Goal: Check status: Check status

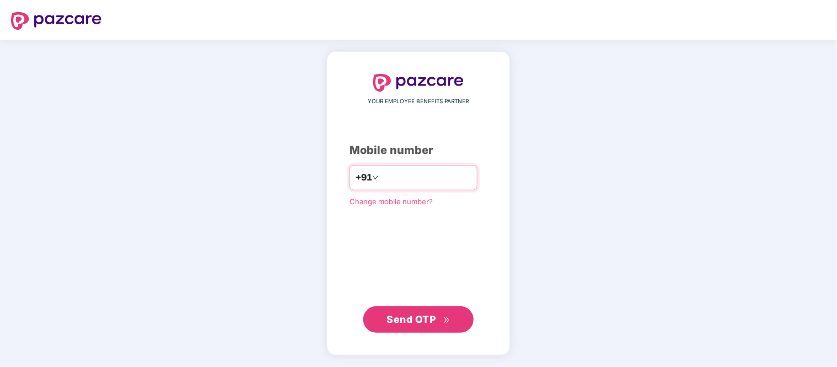
type input "**********"
click at [459, 316] on button "Send OTP" at bounding box center [418, 319] width 110 height 27
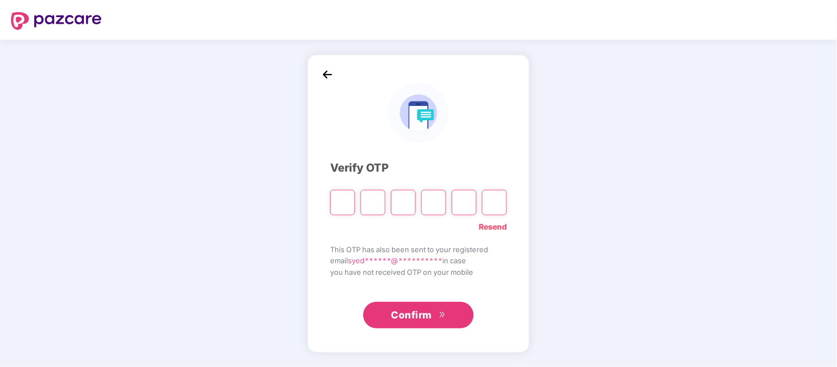
type input "*"
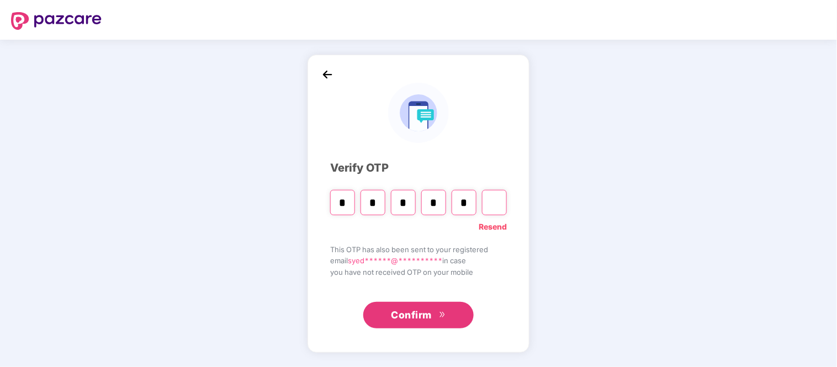
type input "*"
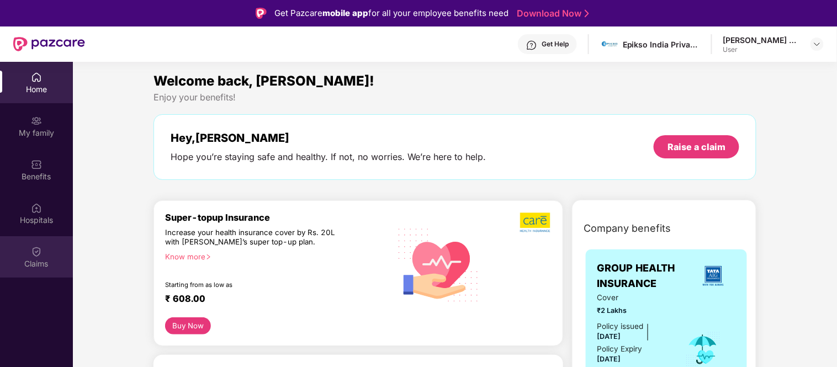
click at [42, 248] on div "Claims" at bounding box center [36, 256] width 73 height 41
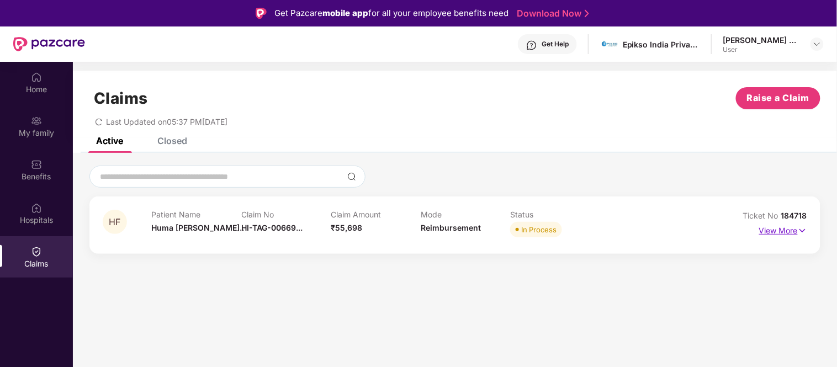
click at [764, 232] on p "View More" at bounding box center [783, 229] width 48 height 15
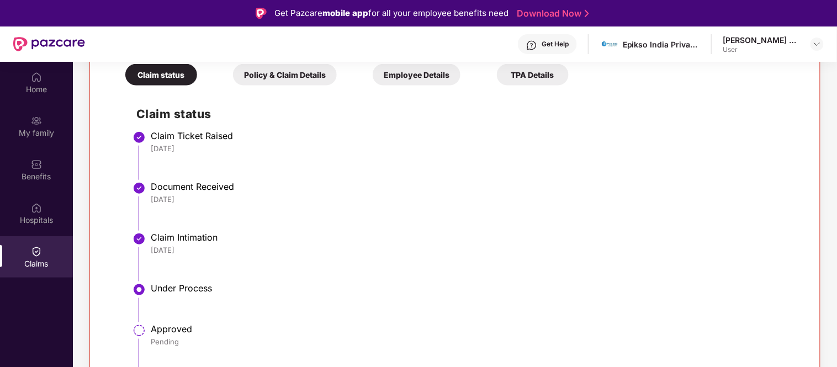
scroll to position [191, 0]
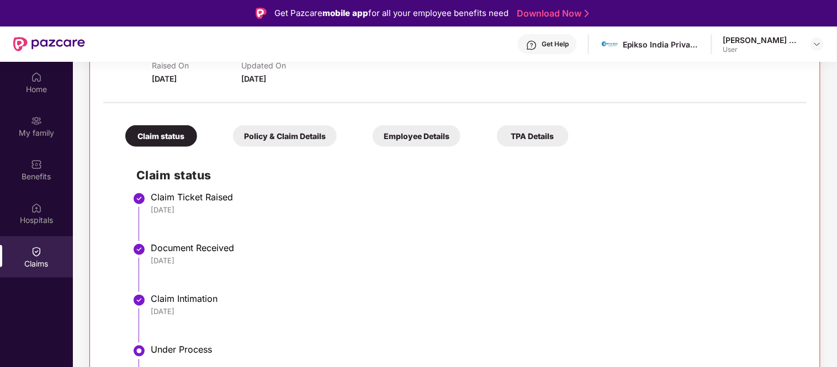
click at [312, 136] on div "Policy & Claim Details" at bounding box center [285, 136] width 104 height 22
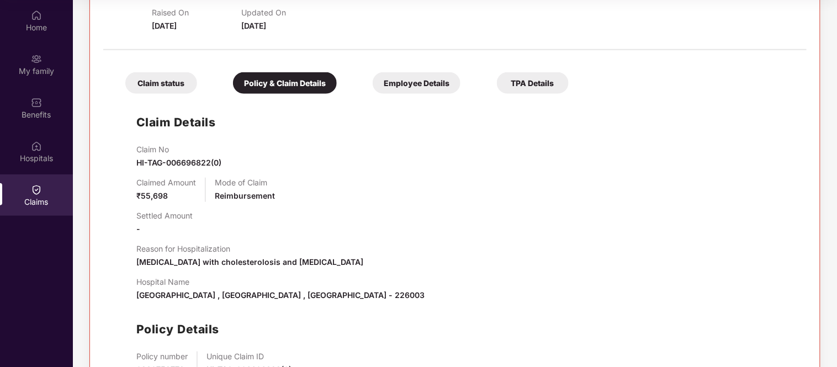
scroll to position [73, 0]
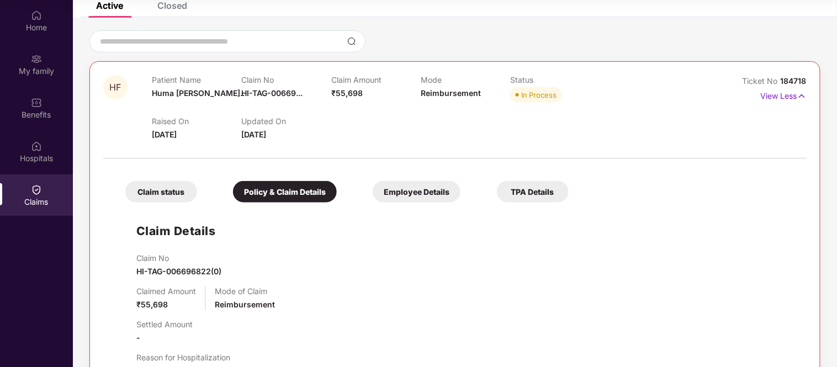
click at [412, 192] on div "Employee Details" at bounding box center [417, 192] width 88 height 22
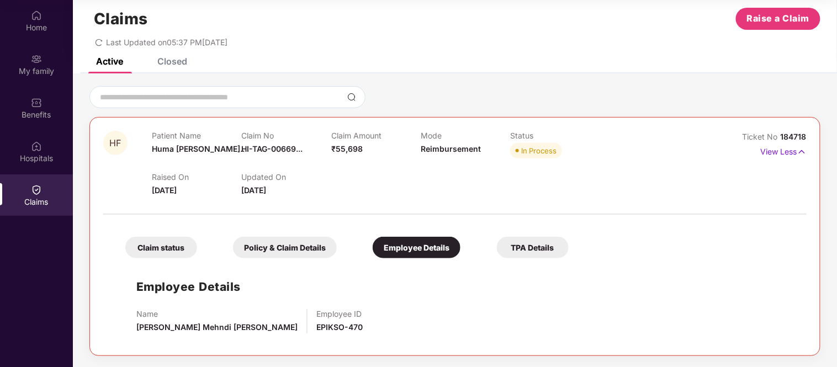
click at [550, 247] on div "TPA Details" at bounding box center [533, 248] width 72 height 22
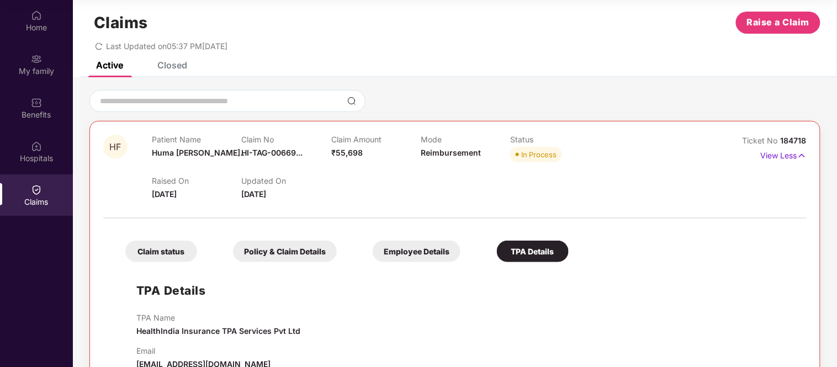
scroll to position [0, 0]
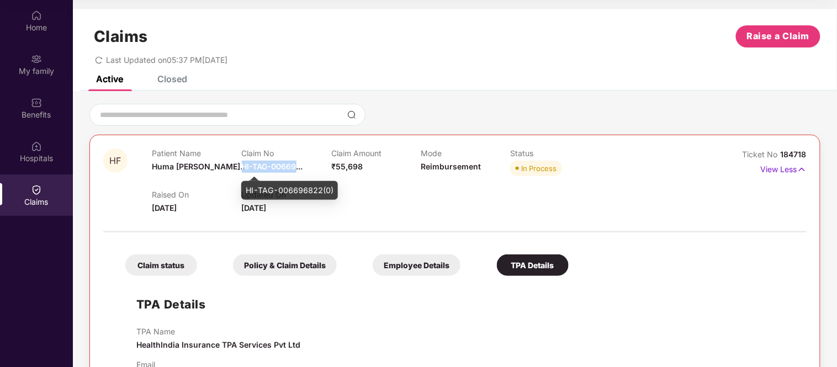
drag, startPoint x: 243, startPoint y: 166, endPoint x: 297, endPoint y: 171, distance: 53.8
click at [297, 171] on div "Claim No HI-TAG-00669..." at bounding box center [286, 164] width 89 height 30
click at [265, 164] on span "HI-TAG-00669..." at bounding box center [272, 166] width 61 height 9
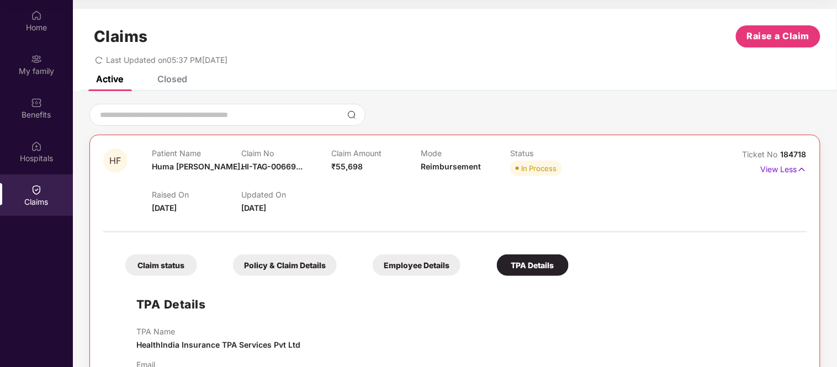
click at [179, 73] on div "Claims Raise a Claim Last Updated on 05:37 PM, 13 Oct 2025" at bounding box center [455, 42] width 764 height 67
click at [180, 78] on div "Closed" at bounding box center [172, 78] width 30 height 11
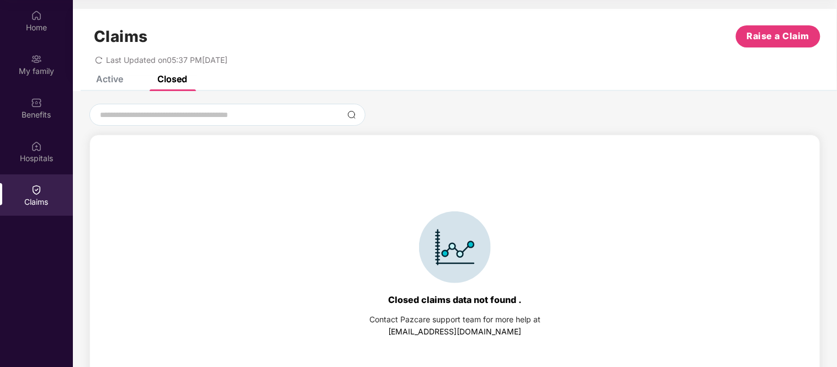
click at [108, 80] on div "Active" at bounding box center [109, 78] width 27 height 11
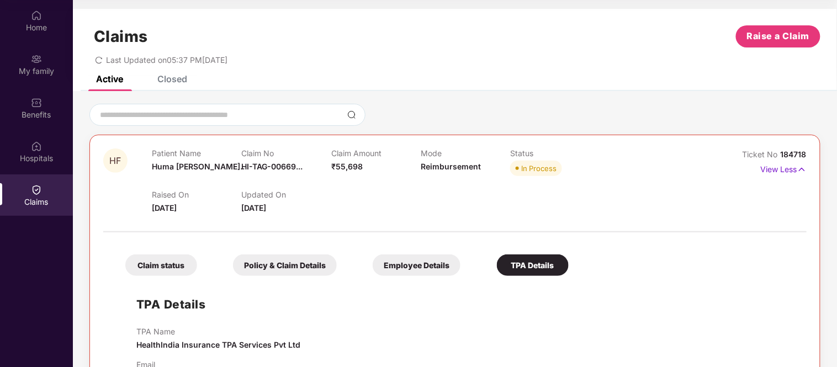
click at [304, 268] on div "Policy & Claim Details" at bounding box center [285, 266] width 104 height 22
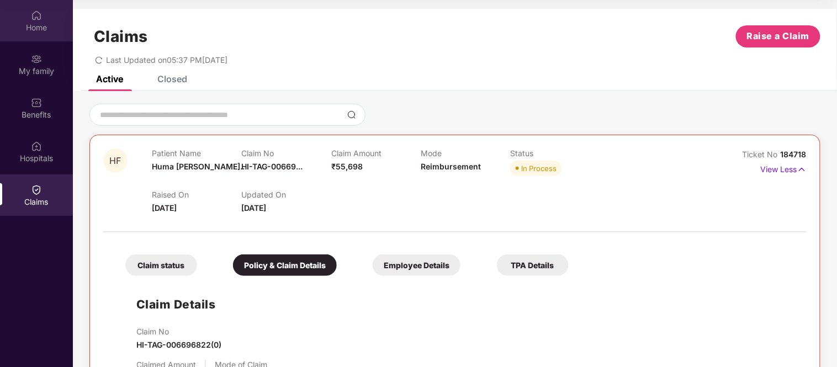
click at [40, 23] on div "Home" at bounding box center [36, 27] width 73 height 11
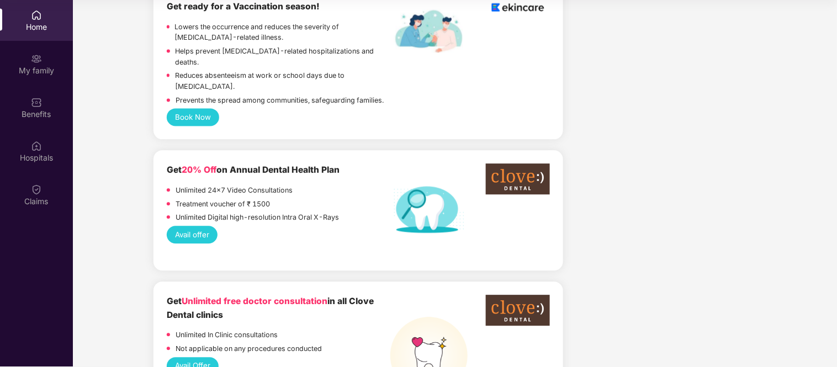
scroll to position [675, 0]
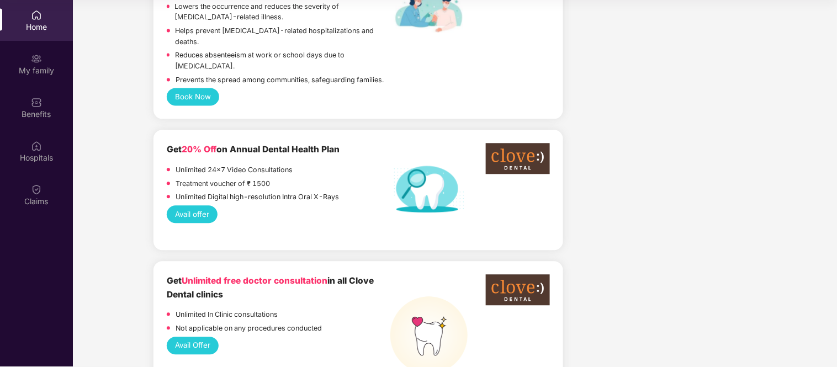
click at [194, 206] on button "Avail offer" at bounding box center [192, 215] width 51 height 18
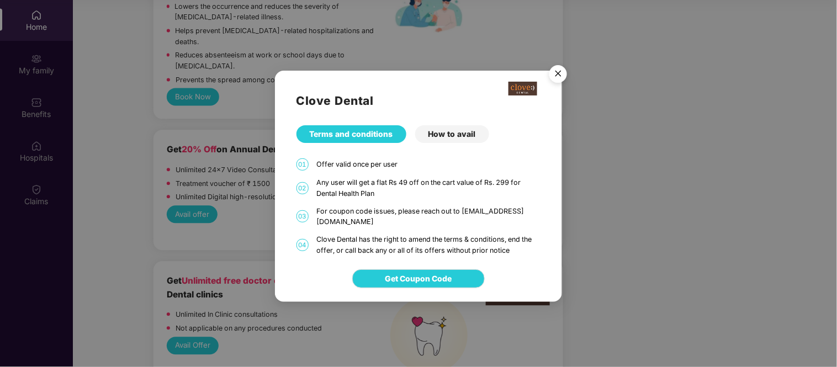
drag, startPoint x: 194, startPoint y: 178, endPoint x: 771, endPoint y: 123, distance: 579.5
click at [771, 124] on div "Clove Dental Terms and conditions How to avail 01 Offer valid once per user 02 …" at bounding box center [418, 183] width 837 height 367
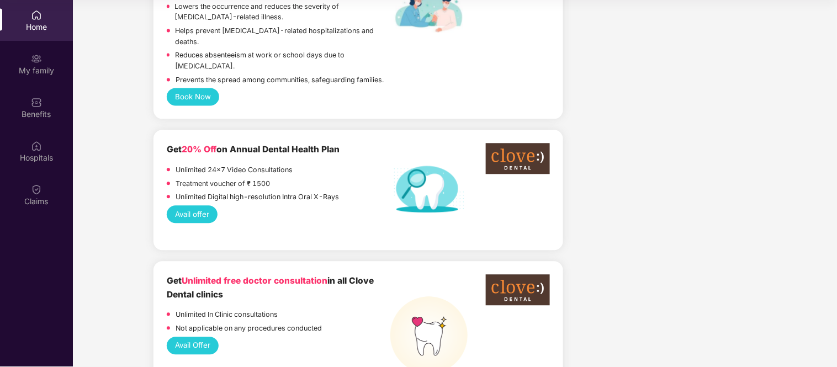
click at [212, 206] on button "Avail offer" at bounding box center [192, 215] width 51 height 18
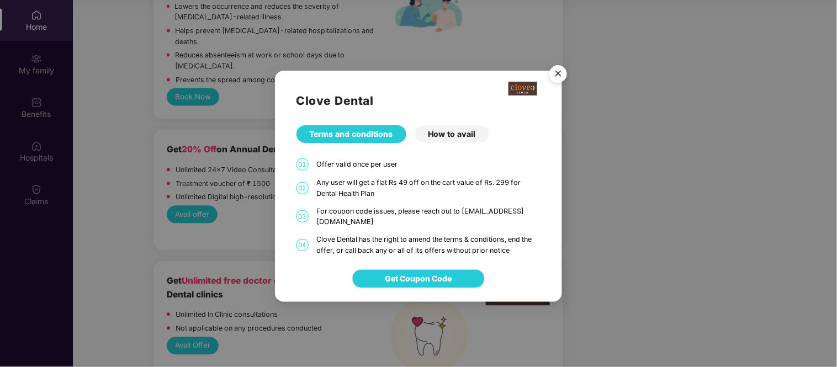
click at [454, 139] on div "How to avail" at bounding box center [452, 134] width 74 height 18
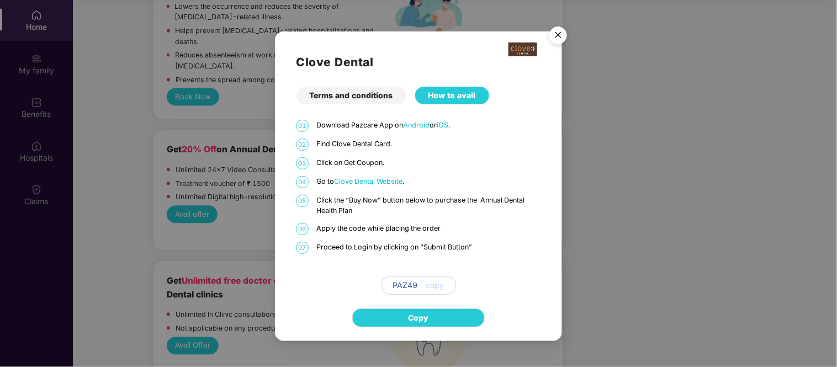
click at [553, 31] on img "Close" at bounding box center [558, 37] width 31 height 31
